Goal: Task Accomplishment & Management: Use online tool/utility

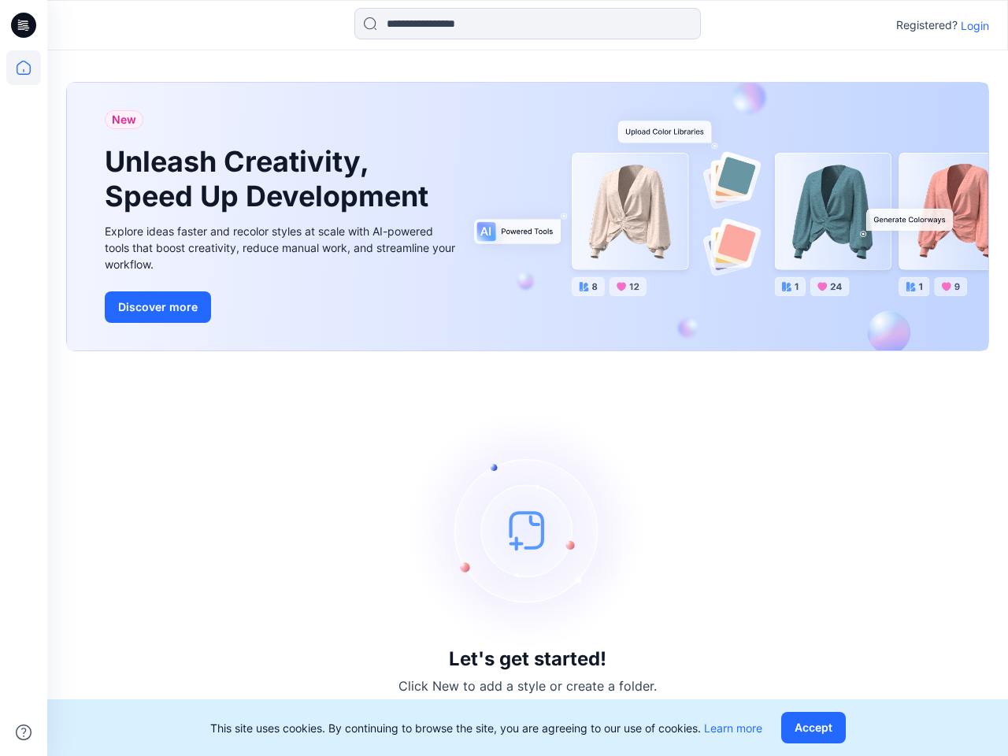
click at [504, 378] on div "Let's get started! Click New to add a style or create a folder." at bounding box center [527, 553] width 923 height 367
click at [24, 25] on icon at bounding box center [26, 25] width 6 height 1
click at [24, 68] on icon at bounding box center [23, 67] width 35 height 35
click at [24, 732] on icon at bounding box center [24, 732] width 16 height 16
click at [527, 24] on input at bounding box center [527, 23] width 346 height 31
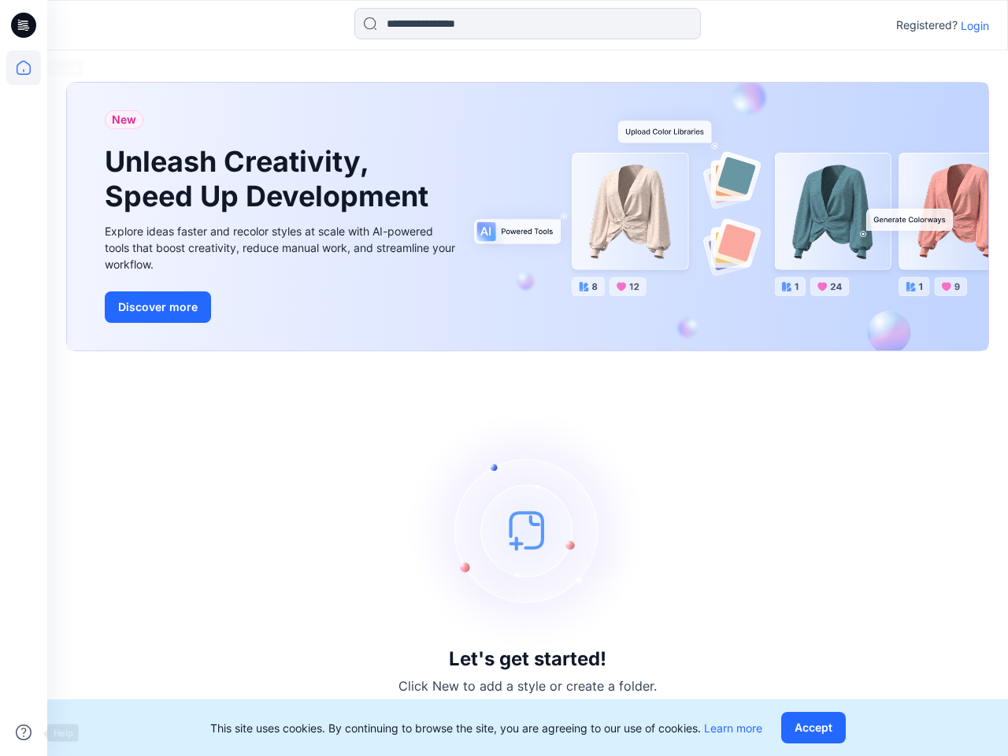
click at [974, 25] on p "Login" at bounding box center [974, 25] width 28 height 17
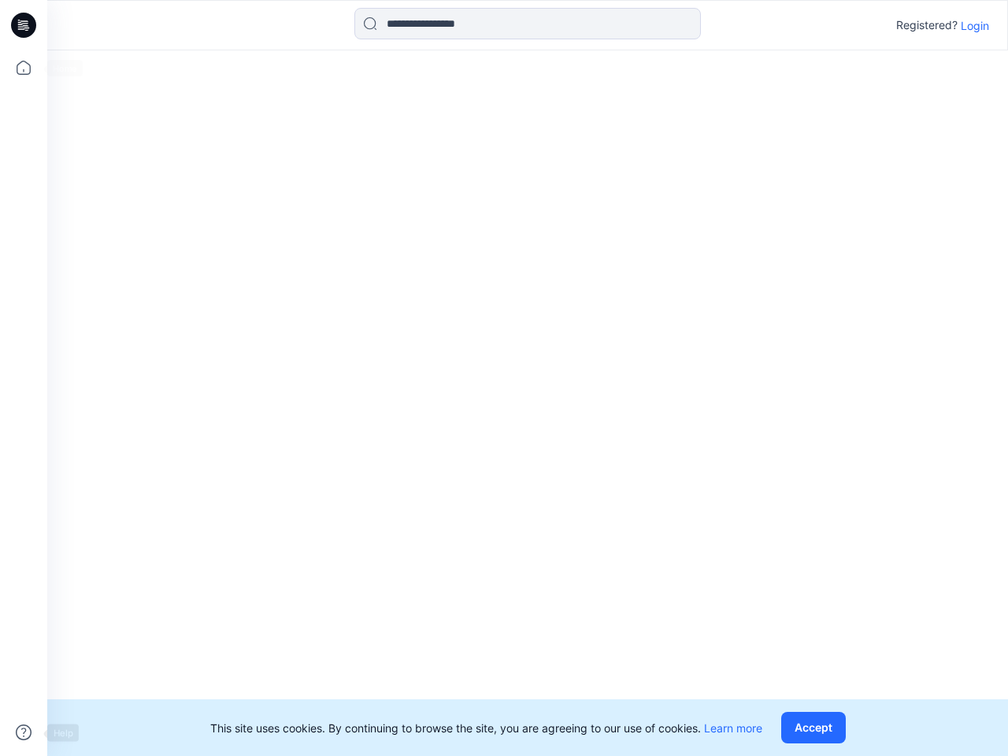
click at [816, 727] on button "Accept" at bounding box center [813, 727] width 65 height 31
